Goal: Information Seeking & Learning: Learn about a topic

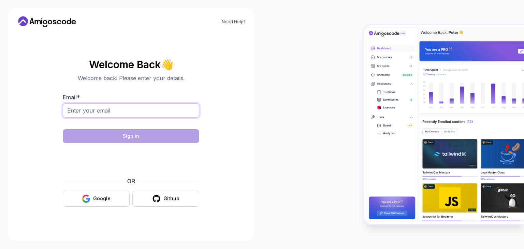
click at [167, 111] on input "Email *" at bounding box center [131, 110] width 136 height 14
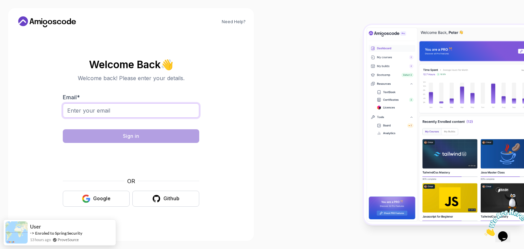
type input "krishnaganeshbhimada@gmail.com"
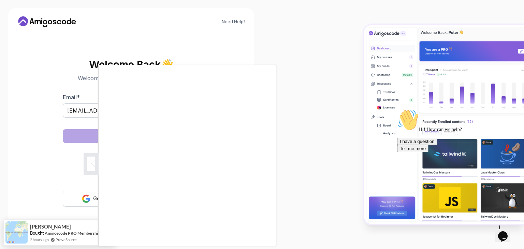
click at [364, 64] on body "Need Help? Welcome Back 👋 Welcome back! Please enter your details. Email * kris…" at bounding box center [262, 124] width 524 height 249
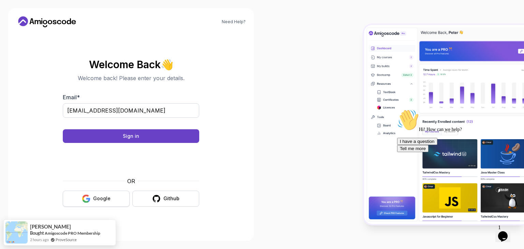
click at [113, 199] on button "Google" at bounding box center [96, 199] width 67 height 16
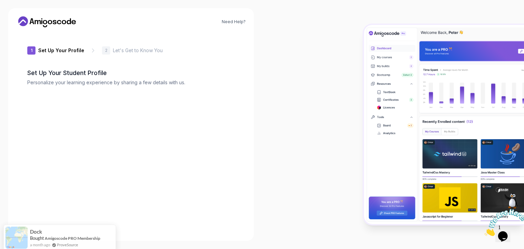
type input "shinysparrowa1b59"
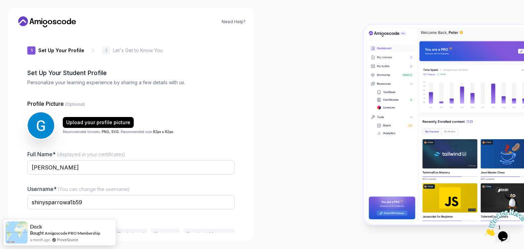
scroll to position [35, 0]
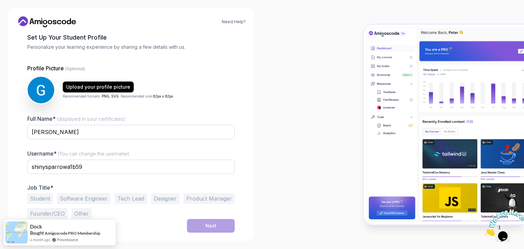
click at [52, 197] on button "Student" at bounding box center [40, 198] width 26 height 11
click at [217, 225] on button "Next" at bounding box center [211, 226] width 48 height 14
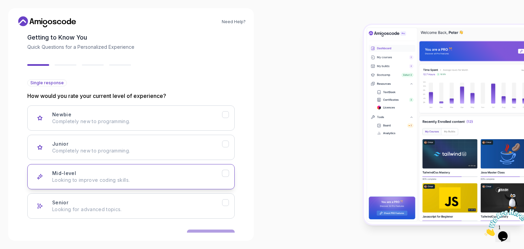
scroll to position [56, 0]
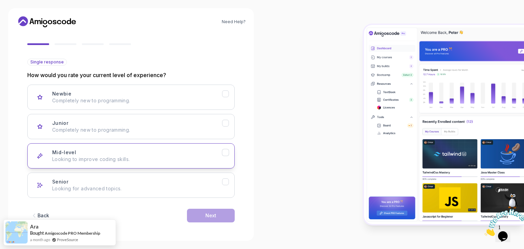
click at [178, 144] on button "Mid-level Looking to improve coding skills." at bounding box center [130, 155] width 207 height 25
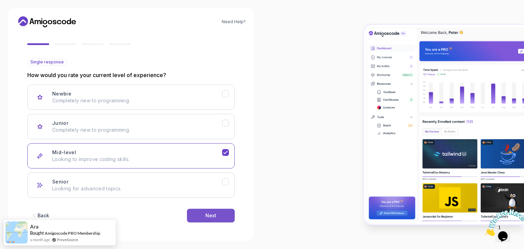
click at [214, 220] on button "Next" at bounding box center [211, 216] width 48 height 14
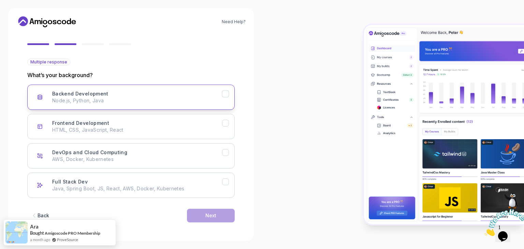
click at [187, 100] on p "Node.js, Python, Java" at bounding box center [137, 100] width 170 height 7
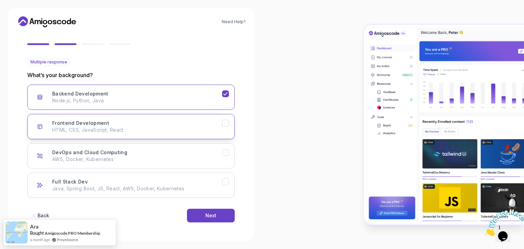
click at [201, 118] on button "Frontend Development HTML, CSS, JavaScript, React" at bounding box center [130, 126] width 207 height 25
click at [199, 190] on p "Java, Spring Boot, JS, React, AWS, Docker, Kubernetes" at bounding box center [137, 188] width 170 height 7
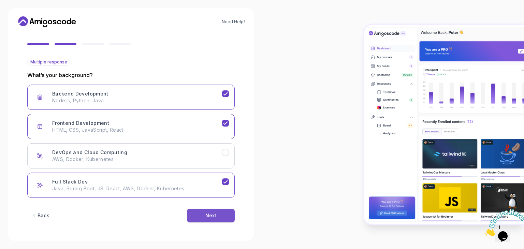
click at [208, 216] on div "Next" at bounding box center [210, 215] width 11 height 7
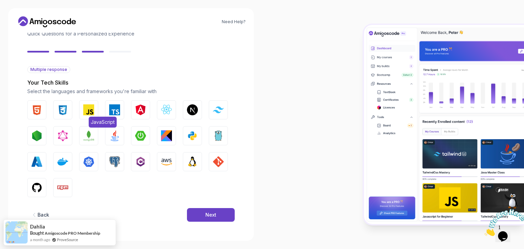
click at [88, 110] on img "button" at bounding box center [88, 109] width 11 height 11
click at [42, 112] on button "HTML" at bounding box center [36, 109] width 19 height 19
click at [53, 113] on button "CSS" at bounding box center [62, 109] width 19 height 19
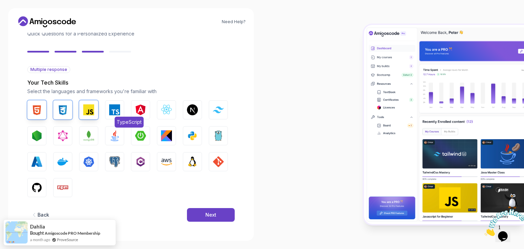
click at [113, 115] on button "TypeScript" at bounding box center [114, 109] width 19 height 19
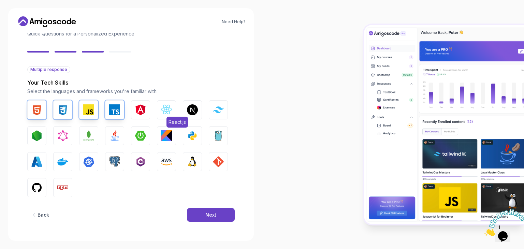
click at [165, 116] on button "React.js" at bounding box center [166, 109] width 19 height 19
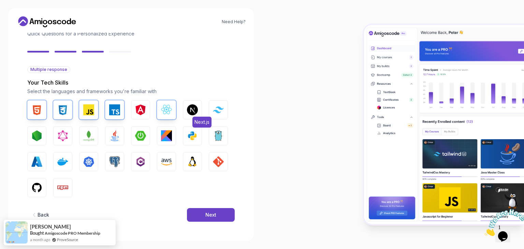
click at [198, 110] on img "button" at bounding box center [192, 109] width 11 height 11
click at [218, 109] on img "button" at bounding box center [218, 109] width 11 height 6
click at [32, 138] on img "button" at bounding box center [36, 135] width 11 height 11
click at [107, 138] on button "Java" at bounding box center [114, 135] width 19 height 19
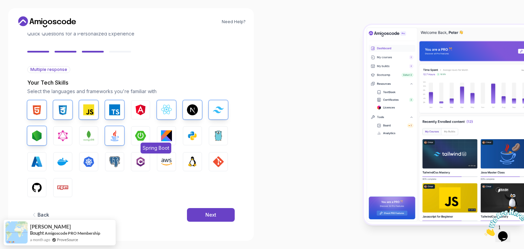
click at [147, 135] on button "Spring Boot" at bounding box center [140, 135] width 19 height 19
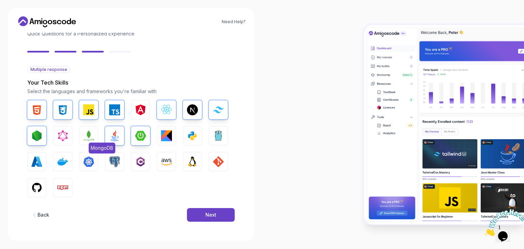
click at [86, 131] on img "button" at bounding box center [88, 135] width 11 height 11
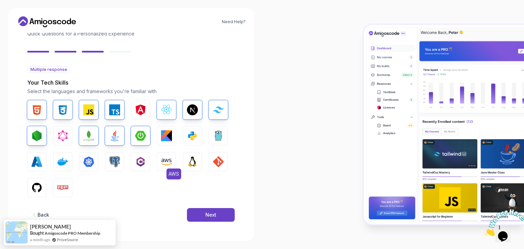
click at [163, 162] on img "button" at bounding box center [166, 161] width 11 height 11
click at [35, 189] on img "button" at bounding box center [36, 187] width 11 height 11
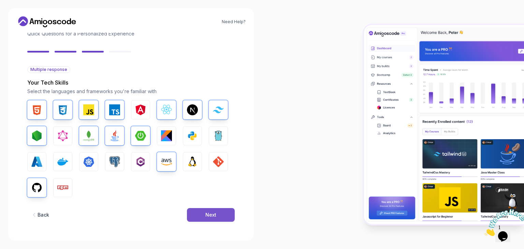
click at [192, 210] on button "Next" at bounding box center [211, 215] width 48 height 14
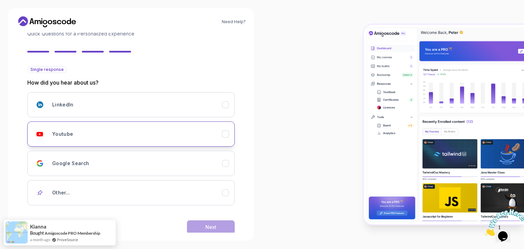
click at [135, 128] on div "Youtube" at bounding box center [137, 134] width 170 height 14
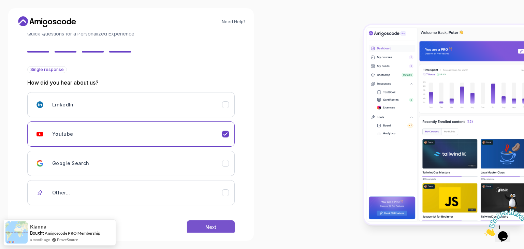
click at [210, 228] on div "Next" at bounding box center [210, 227] width 11 height 7
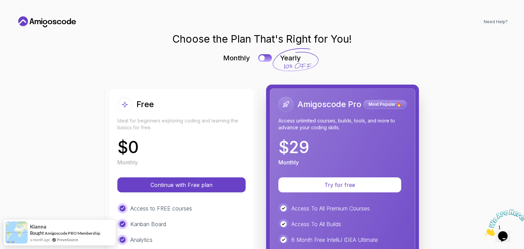
scroll to position [0, 0]
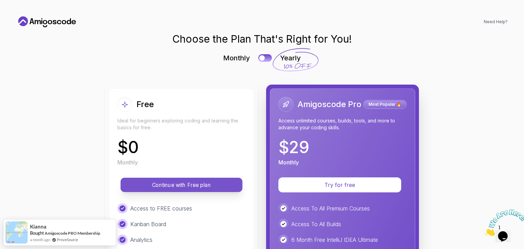
click at [217, 183] on p "Continue with Free plan" at bounding box center [181, 185] width 106 height 8
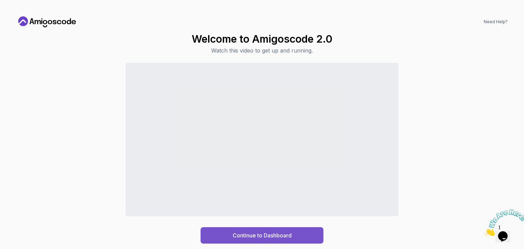
click at [257, 234] on div "Continue to Dashboard" at bounding box center [262, 235] width 59 height 8
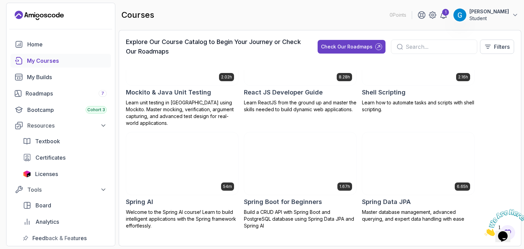
scroll to position [1209, 0]
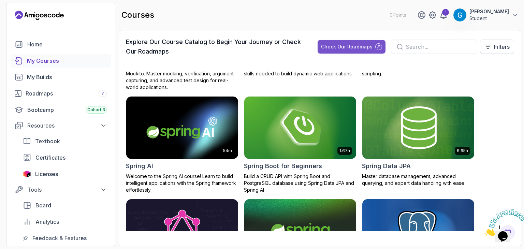
click at [363, 41] on button "Check Our Roadmaps" at bounding box center [352, 47] width 68 height 14
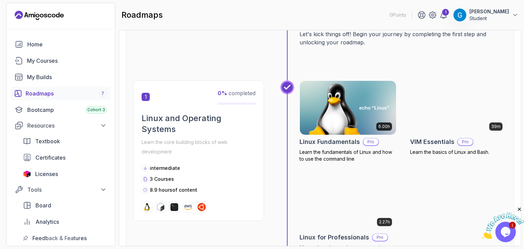
scroll to position [99, 0]
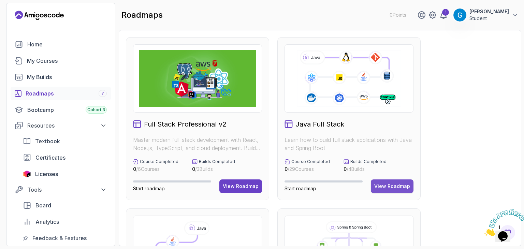
click at [381, 184] on div "View Roadmap" at bounding box center [392, 186] width 36 height 7
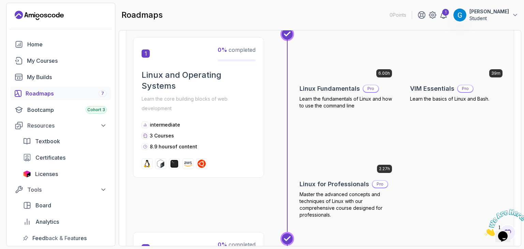
scroll to position [96, 0]
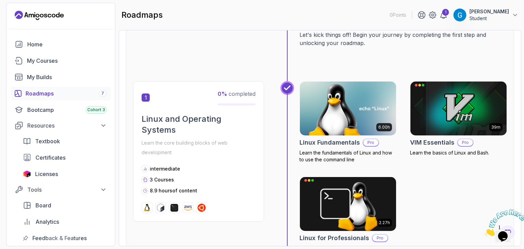
click at [248, 168] on div "intermediate" at bounding box center [199, 168] width 114 height 7
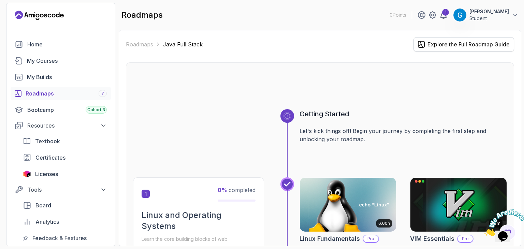
click at [476, 42] on div "Explore the Full Roadmap Guide" at bounding box center [469, 44] width 82 height 8
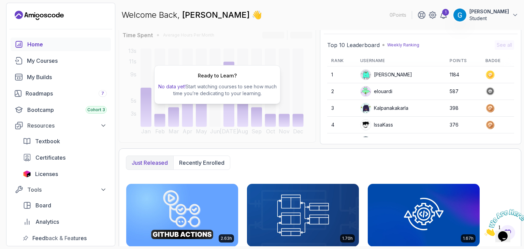
scroll to position [56, 0]
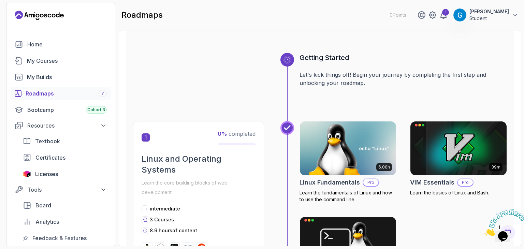
click at [195, 158] on h2 "Linux and Operating Systems" at bounding box center [199, 165] width 114 height 22
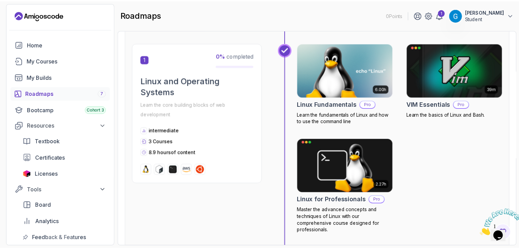
scroll to position [137, 0]
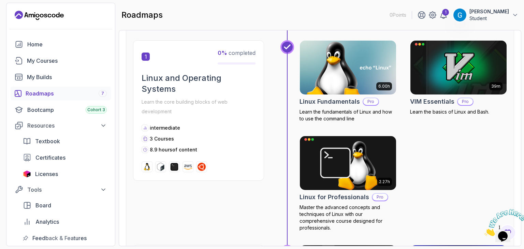
click at [334, 83] on img at bounding box center [348, 67] width 101 height 57
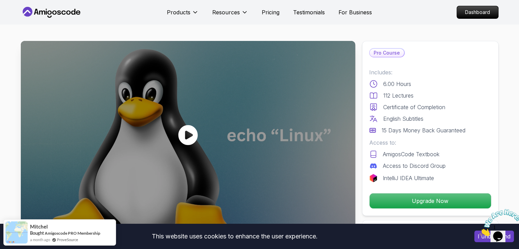
click at [190, 131] on icon at bounding box center [187, 135] width 19 height 20
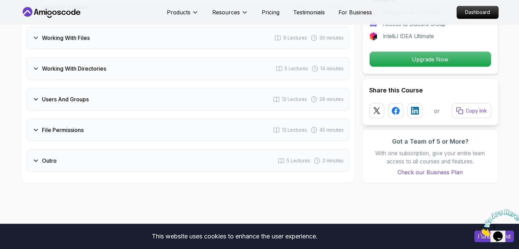
scroll to position [1242, 0]
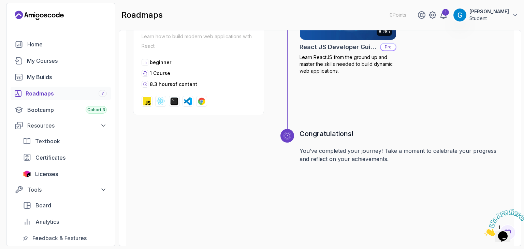
scroll to position [2573, 0]
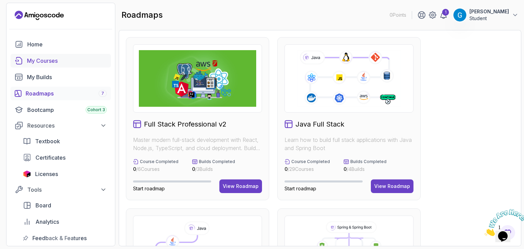
click at [73, 60] on div "My Courses" at bounding box center [67, 61] width 80 height 8
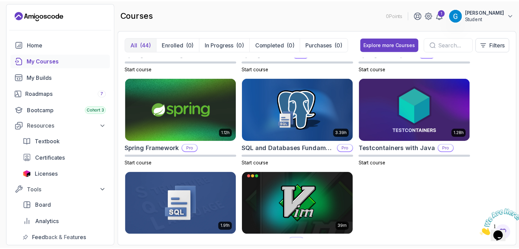
scroll to position [1231, 0]
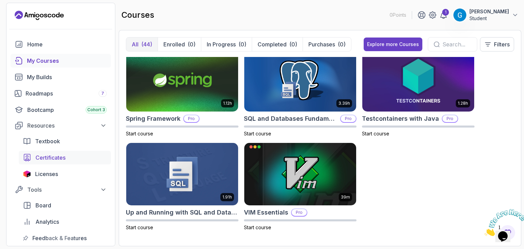
click at [67, 156] on div "Certificates" at bounding box center [70, 158] width 71 height 8
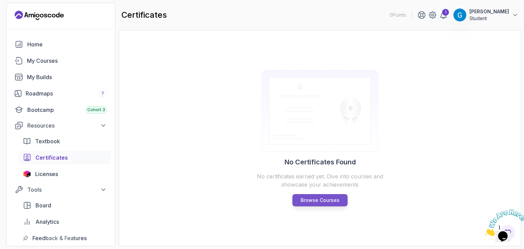
click at [305, 200] on p "Browse Courses" at bounding box center [320, 200] width 39 height 7
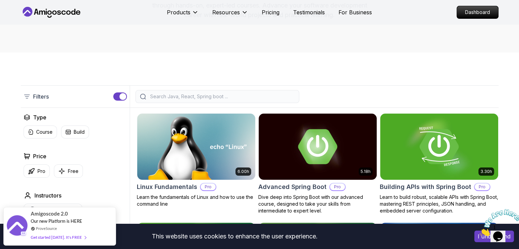
scroll to position [101, 0]
click at [256, 93] on input "search" at bounding box center [222, 96] width 146 height 7
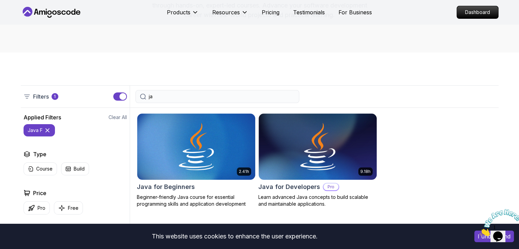
type input "j"
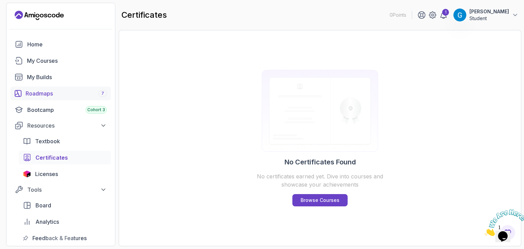
click at [54, 96] on div "Roadmaps 7" at bounding box center [66, 93] width 81 height 8
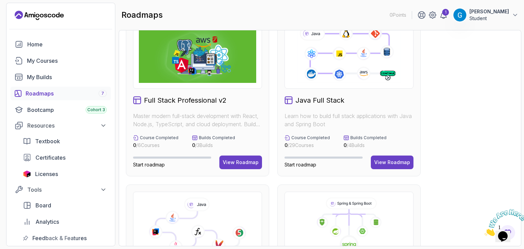
scroll to position [23, 0]
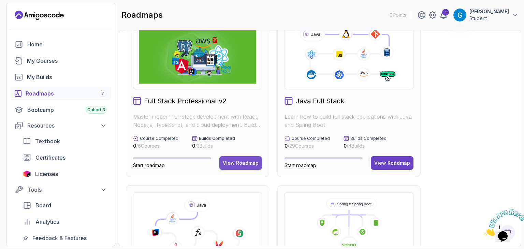
click at [240, 160] on div "View Roadmap" at bounding box center [241, 163] width 36 height 7
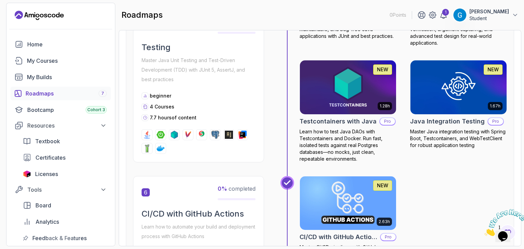
scroll to position [1003, 0]
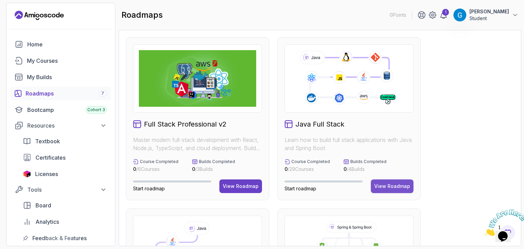
click at [392, 183] on div "View Roadmap" at bounding box center [392, 186] width 36 height 7
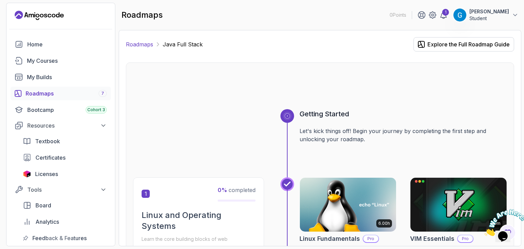
click at [138, 43] on link "Roadmaps" at bounding box center [139, 44] width 27 height 8
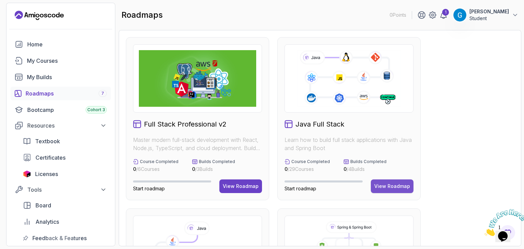
click at [387, 187] on div "View Roadmap" at bounding box center [392, 186] width 36 height 7
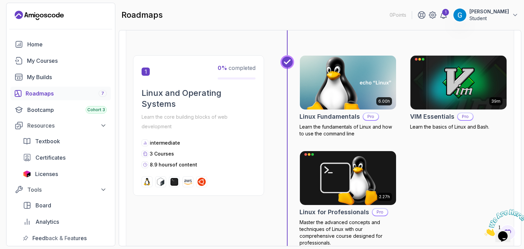
scroll to position [121, 0]
